Goal: Information Seeking & Learning: Understand process/instructions

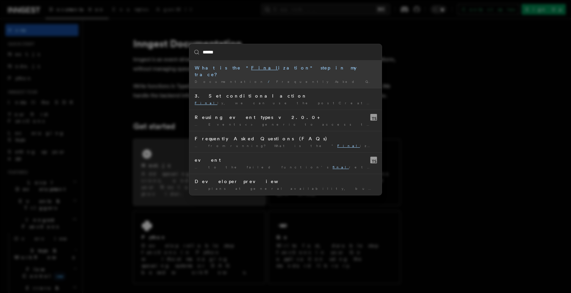
type input "*******"
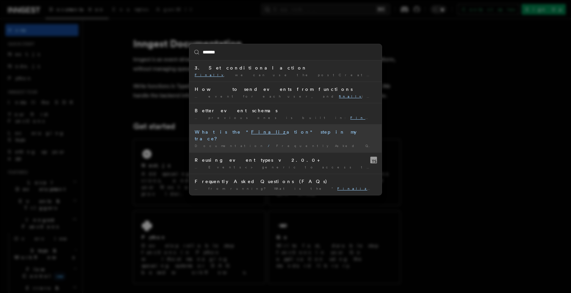
click at [297, 135] on div "What is the " Finaliz ation" step in my trace?" at bounding box center [286, 135] width 182 height 13
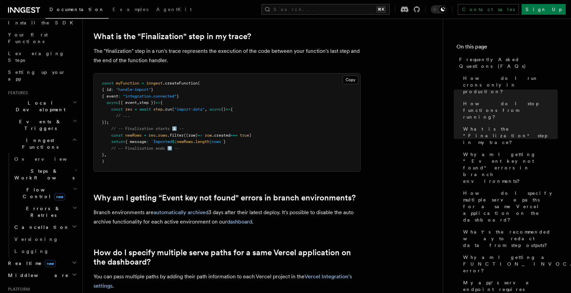
scroll to position [80, 0]
click at [71, 183] on h2 "Flow Control new" at bounding box center [45, 192] width 67 height 19
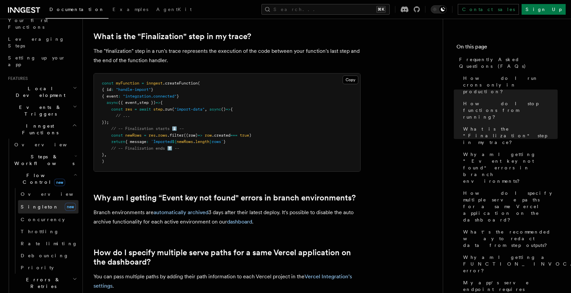
scroll to position [95, 0]
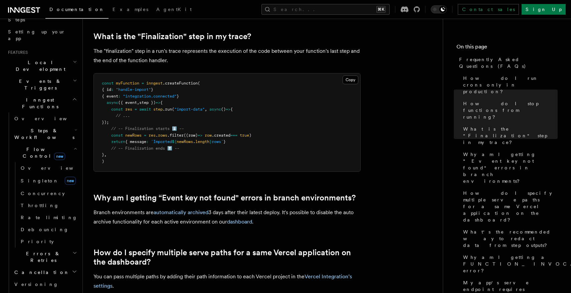
click at [66, 247] on h2 "Errors & Retries" at bounding box center [45, 256] width 67 height 19
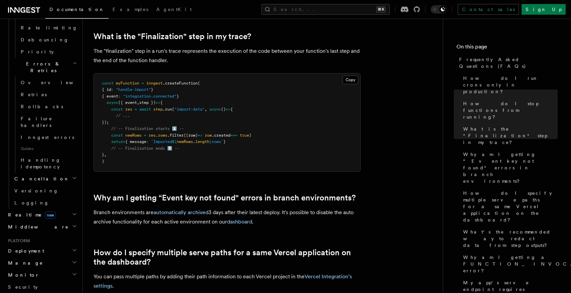
scroll to position [397, 0]
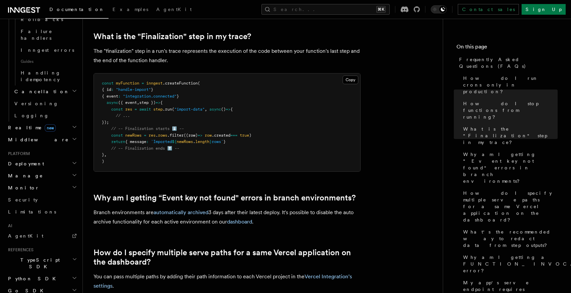
click at [71, 158] on h2 "Deployment" at bounding box center [41, 164] width 73 height 12
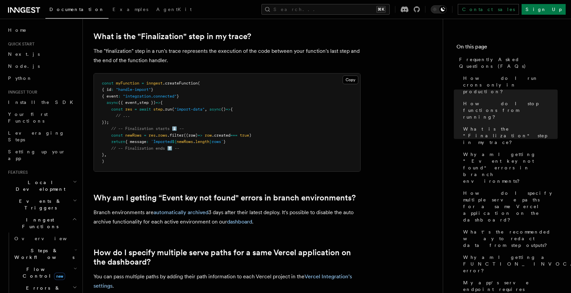
scroll to position [163, 0]
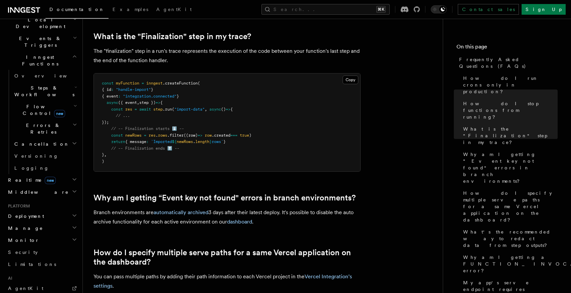
click at [61, 210] on h2 "Deployment" at bounding box center [41, 216] width 73 height 12
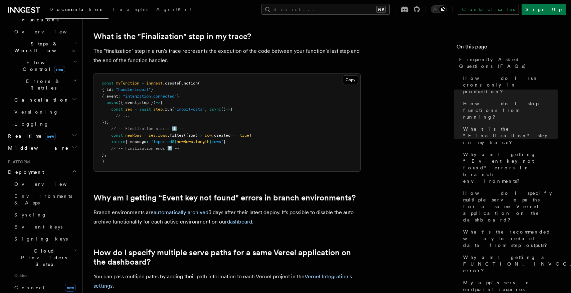
click at [57, 245] on h2 "Cloud Providers Setup" at bounding box center [45, 257] width 67 height 25
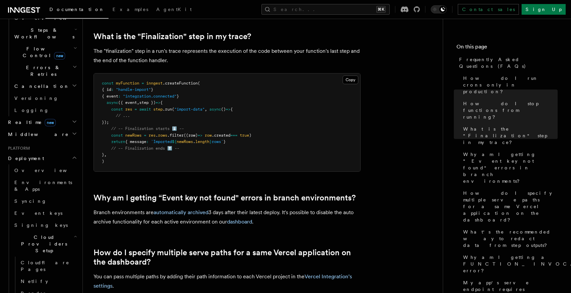
scroll to position [226, 0]
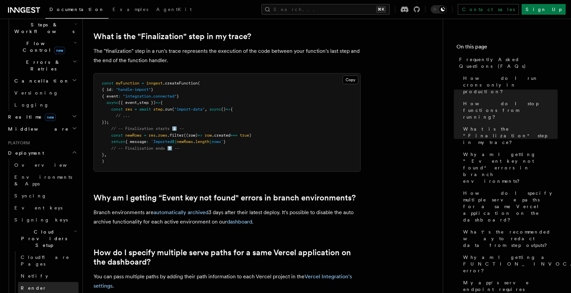
click at [53, 282] on link "Render" at bounding box center [48, 288] width 60 height 12
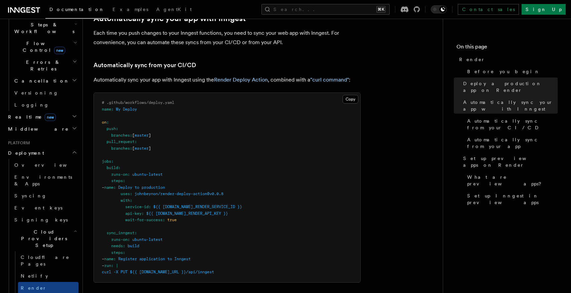
scroll to position [375, 0]
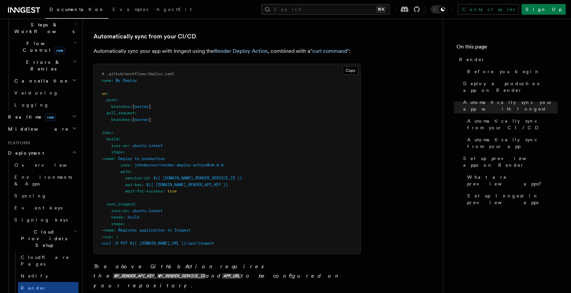
click at [151, 165] on span "johnbeynon/render-deploy-action@v0.0.8" at bounding box center [179, 165] width 89 height 5
copy span "johnbeynon"
click at [203, 196] on pre "# .github/workflows/deploy.yaml name : My Deploy on : push : branches : [ maste…" at bounding box center [227, 158] width 266 height 189
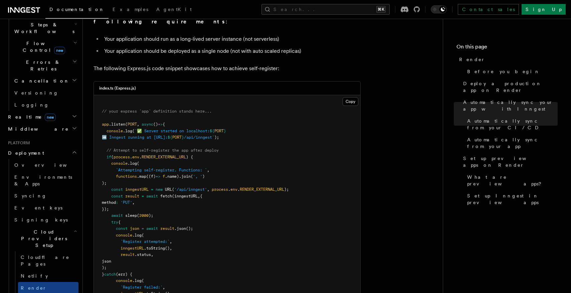
scroll to position [783, 0]
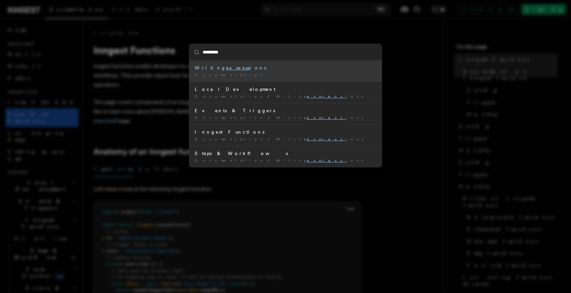
type input "**********"
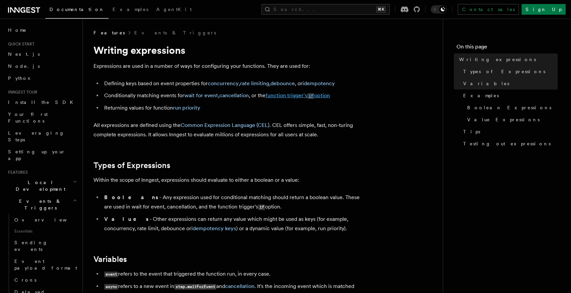
click at [319, 94] on link "function trigger's if option" at bounding box center [297, 95] width 64 height 6
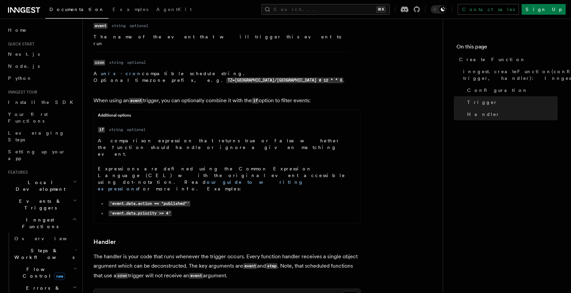
scroll to position [953, 0]
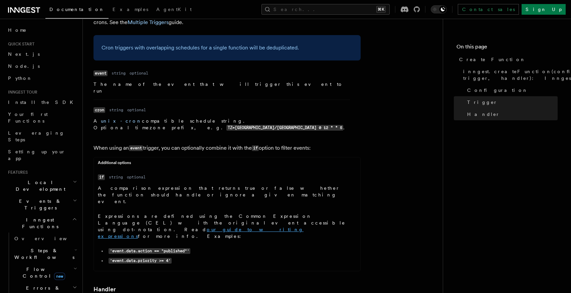
click at [174, 227] on link "our guide to writing expressions" at bounding box center [201, 233] width 206 height 12
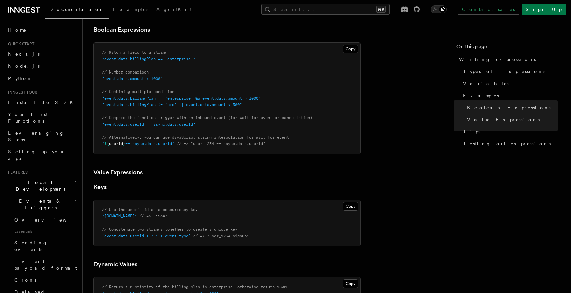
scroll to position [319, 0]
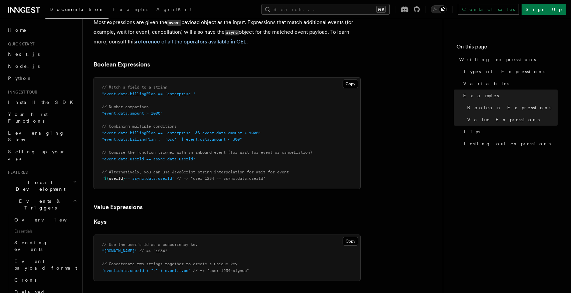
click at [111, 161] on span ""event.data.userId == async.data.userId"" at bounding box center [148, 159] width 93 height 5
drag, startPoint x: 111, startPoint y: 162, endPoint x: 186, endPoint y: 159, distance: 74.5
click at [186, 159] on span ""event.data.userId == async.data.userId"" at bounding box center [148, 159] width 93 height 5
copy span "event.data.userId == async.data.userId"
click at [154, 165] on pre "// Match a field to a string "event.data.billingPlan == 'enterprise'" // Number…" at bounding box center [227, 132] width 266 height 111
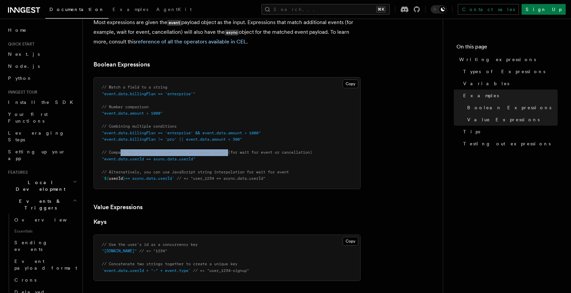
drag, startPoint x: 121, startPoint y: 154, endPoint x: 232, endPoint y: 152, distance: 111.2
click at [232, 152] on span "// Compare the function trigger with an inbound event (for wait for event or ca…" at bounding box center [207, 152] width 210 height 5
click at [162, 161] on span ""event.data.userId == async.data.userId"" at bounding box center [148, 159] width 93 height 5
drag, startPoint x: 162, startPoint y: 161, endPoint x: 172, endPoint y: 161, distance: 9.7
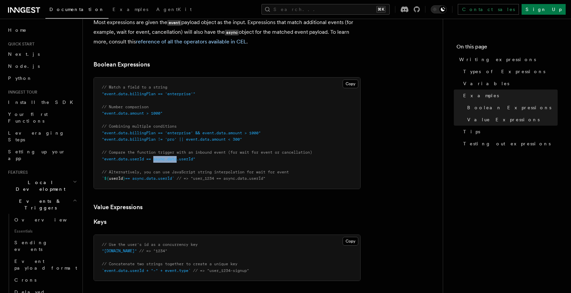
click at [172, 161] on span ""event.data.userId == async.data.userId"" at bounding box center [148, 159] width 93 height 5
copy span "async.data"
click at [215, 149] on pre "// Match a field to a string "event.data.billingPlan == 'enterprise'" // Number…" at bounding box center [227, 132] width 266 height 111
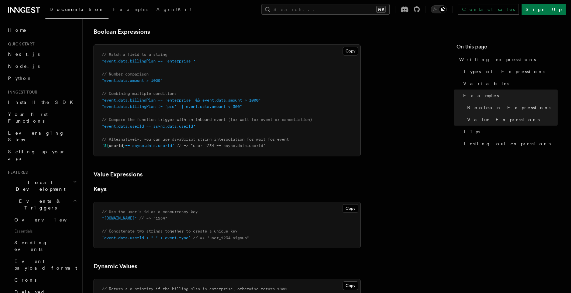
scroll to position [416, 0]
